Goal: Check status: Check status

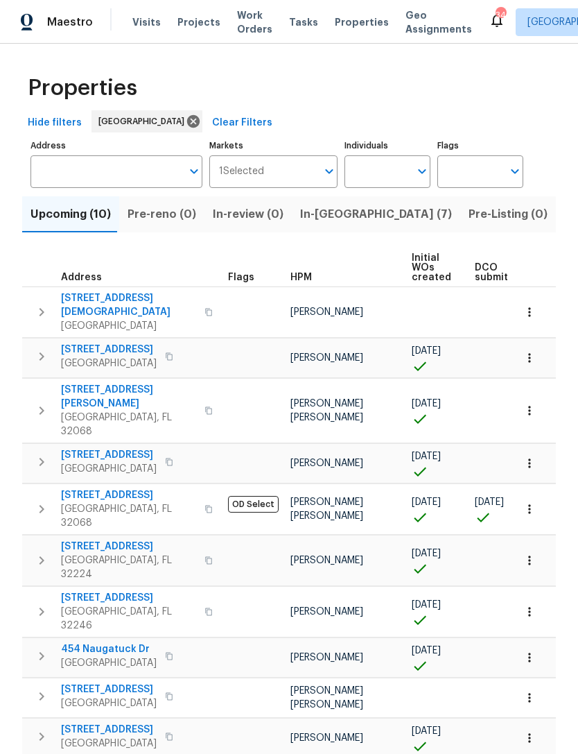
click at [570, 519] on div "Properties Hide filters [GEOGRAPHIC_DATA] Clear Filters Address Address Markets…" at bounding box center [289, 429] width 578 height 770
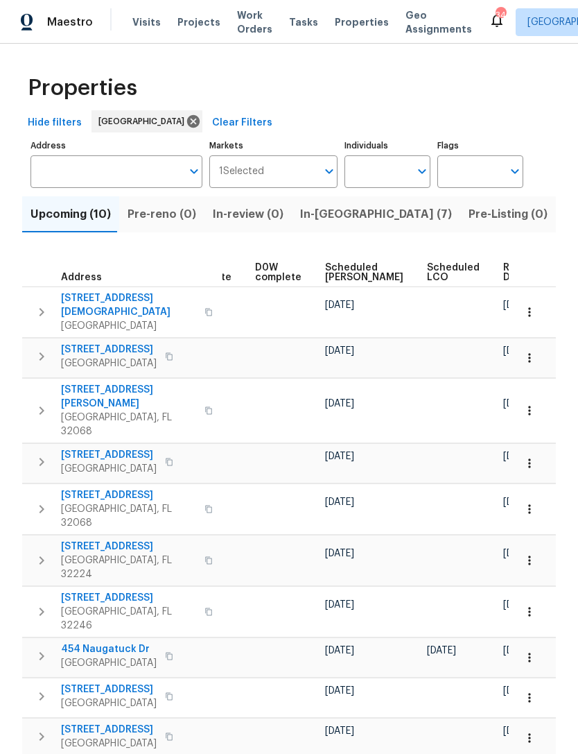
scroll to position [0, 363]
click at [526, 403] on icon "button" at bounding box center [530, 410] width 14 height 14
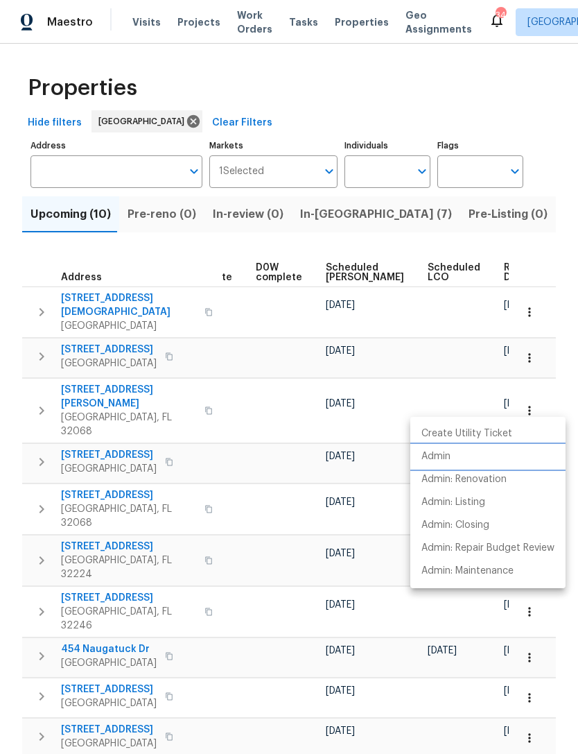
click at [448, 452] on p "Admin" at bounding box center [436, 456] width 29 height 15
click at [218, 534] on div at bounding box center [289, 377] width 578 height 754
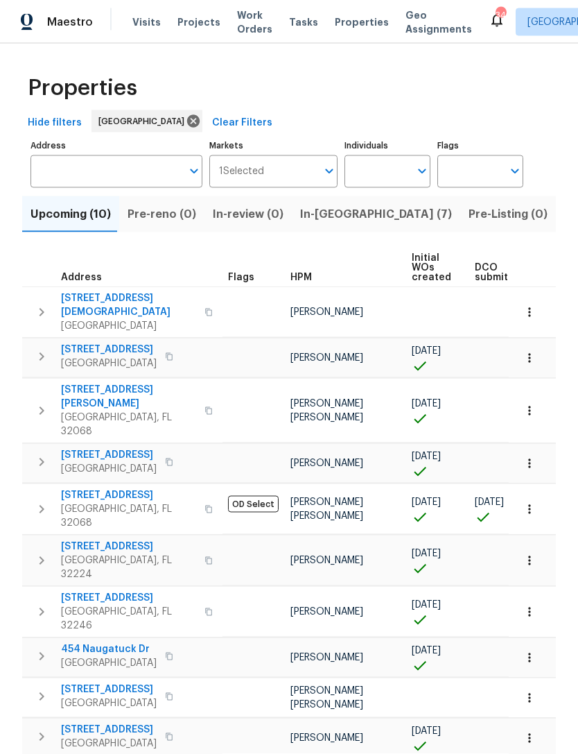
scroll to position [0, 0]
click at [105, 383] on span "[STREET_ADDRESS][PERSON_NAME]" at bounding box center [128, 397] width 135 height 28
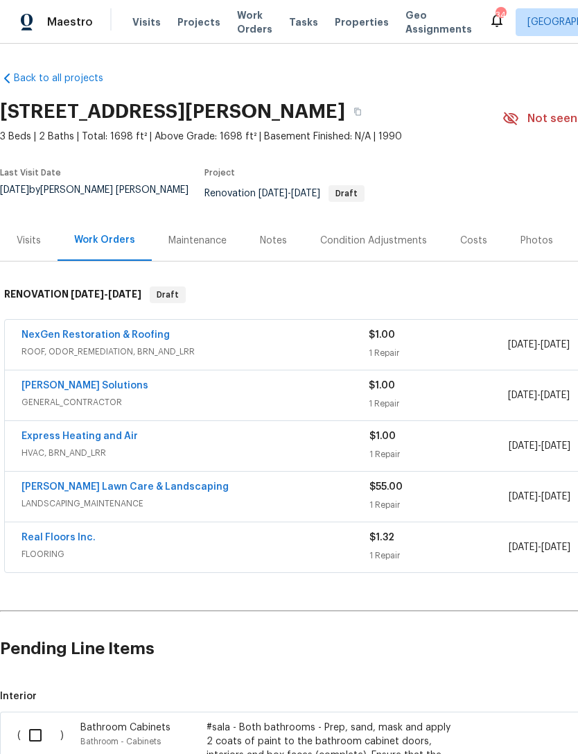
click at [32, 239] on div "Visits" at bounding box center [29, 241] width 24 height 14
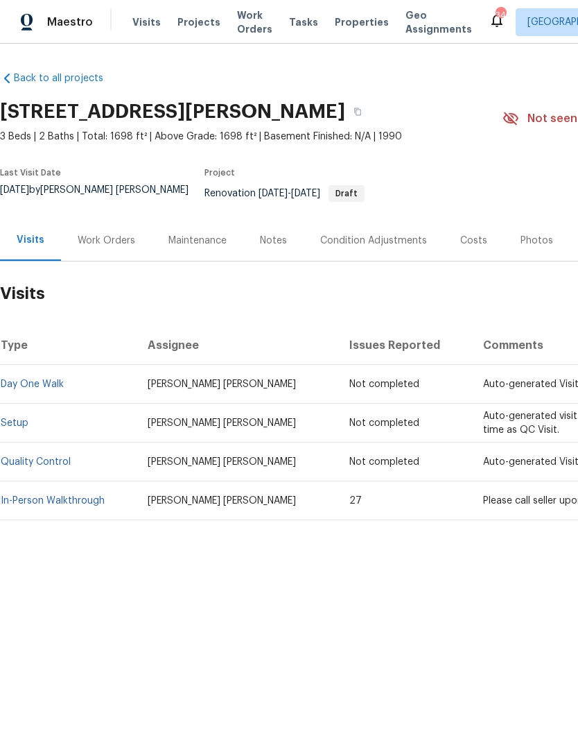
click at [96, 502] on link "In-Person Walkthrough" at bounding box center [53, 501] width 104 height 10
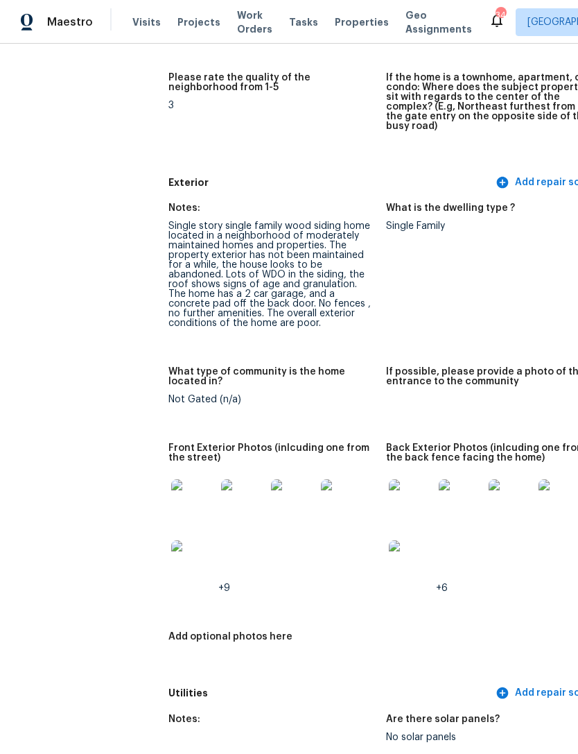
scroll to position [553, 1]
